Goal: Task Accomplishment & Management: Manage account settings

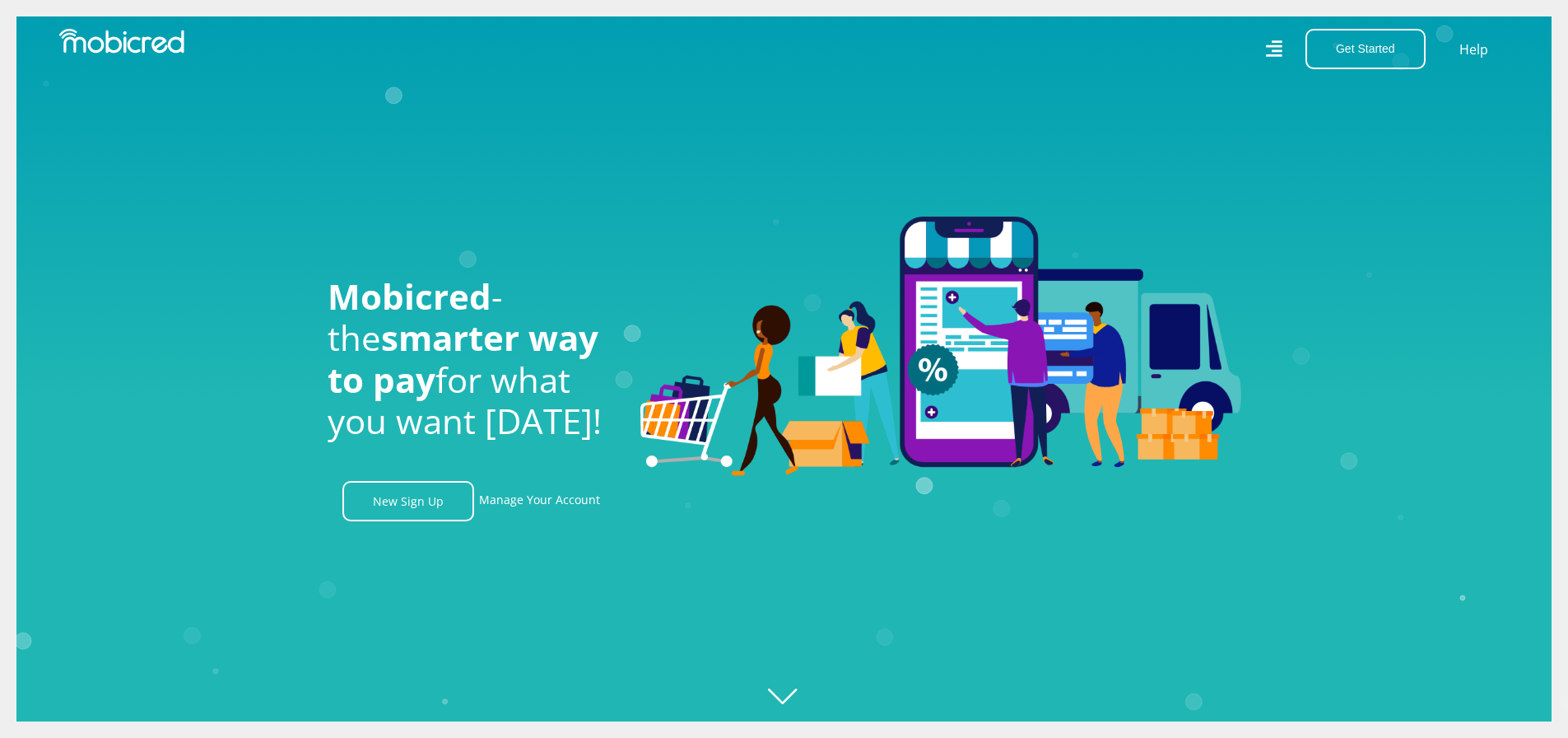
scroll to position [0, 1173]
click at [558, 500] on link "Manage Your Account" at bounding box center [540, 501] width 121 height 40
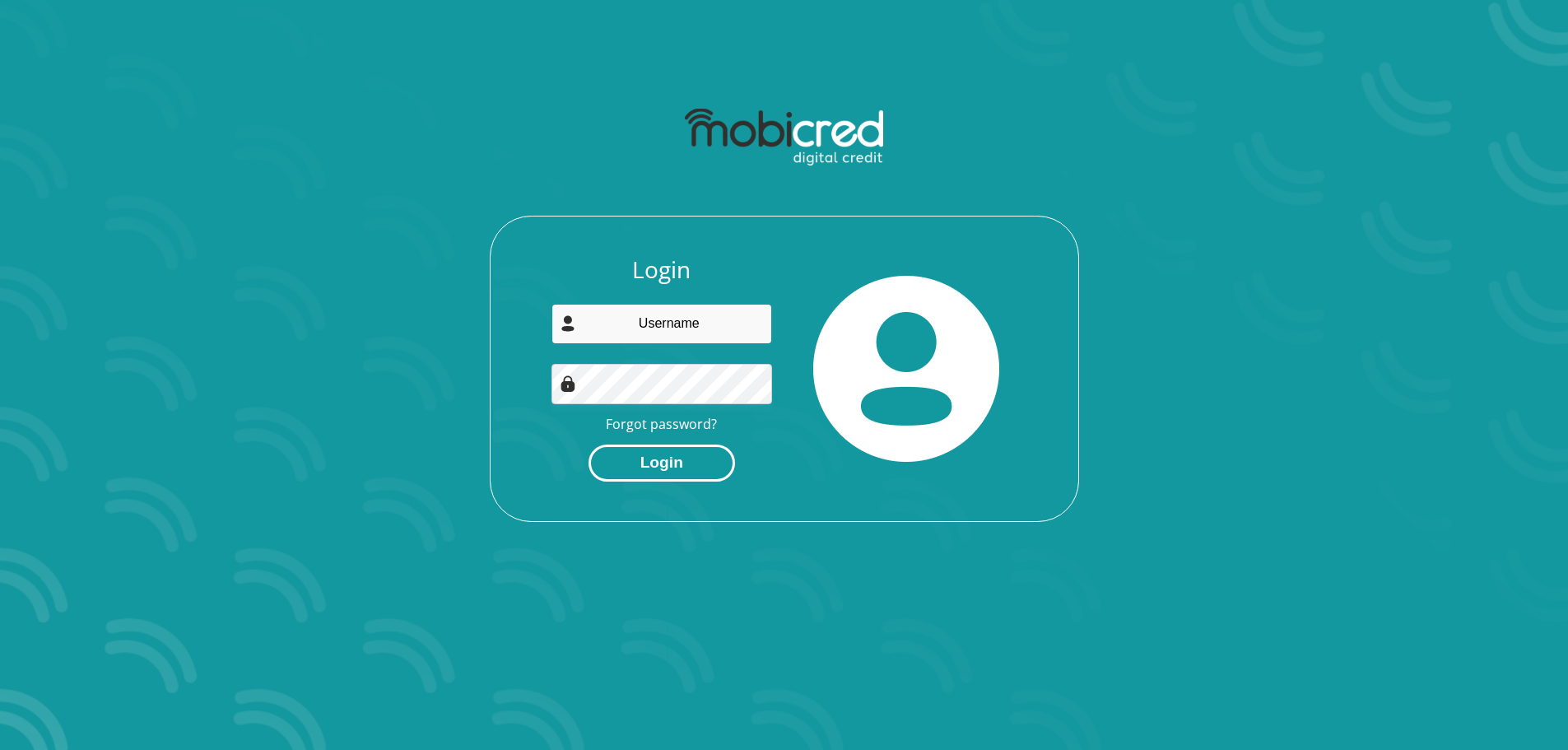
type input "[PERSON_NAME][EMAIL_ADDRESS][DOMAIN_NAME]"
click at [683, 464] on button "Login" at bounding box center [662, 462] width 147 height 37
